Goal: Navigation & Orientation: Find specific page/section

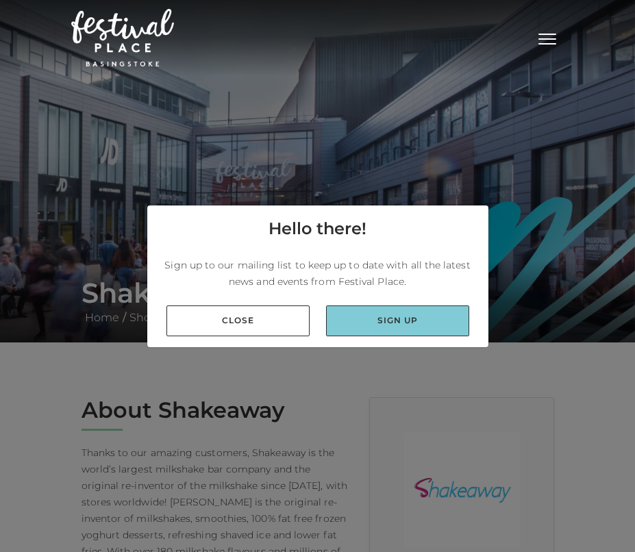
click at [413, 325] on link "Sign up" at bounding box center [397, 320] width 143 height 31
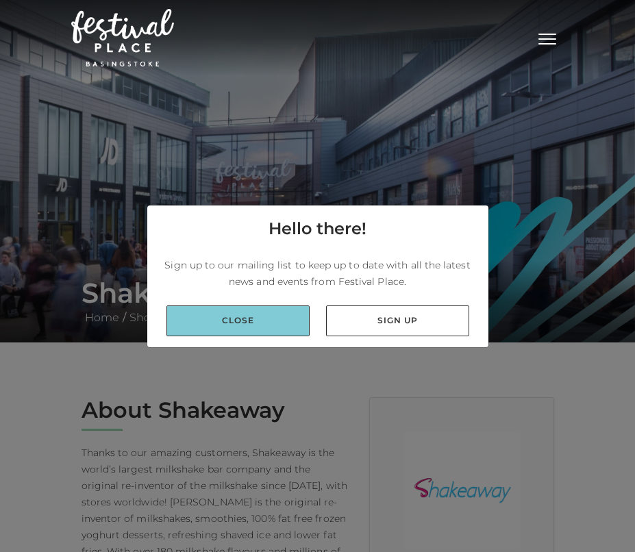
click at [245, 325] on link "Close" at bounding box center [237, 320] width 143 height 31
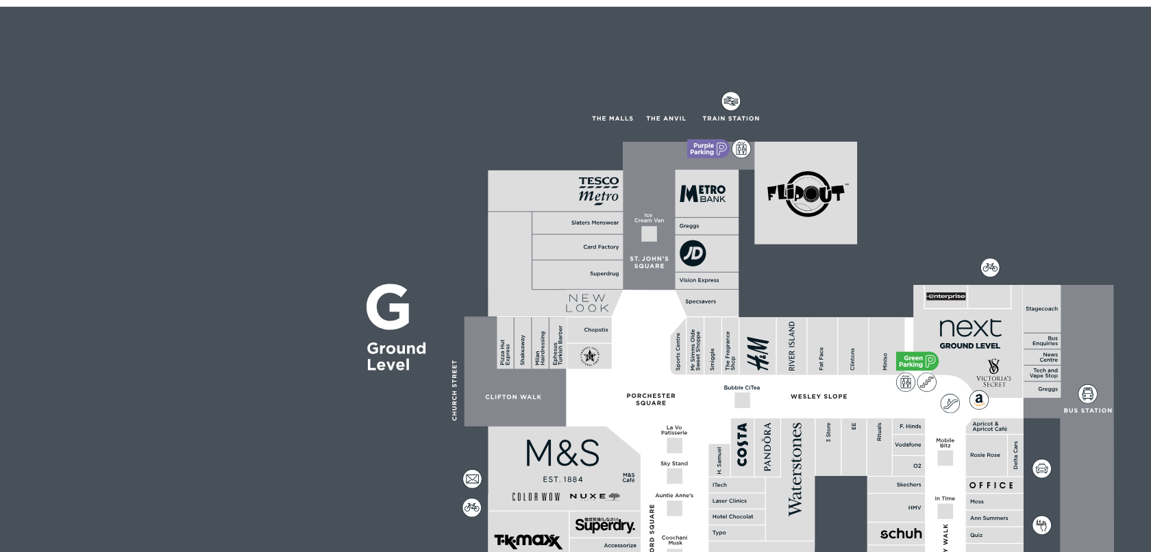
scroll to position [586, 0]
